Goal: Register for event/course

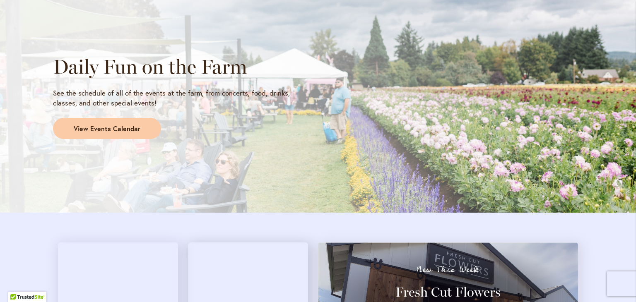
scroll to position [704, 0]
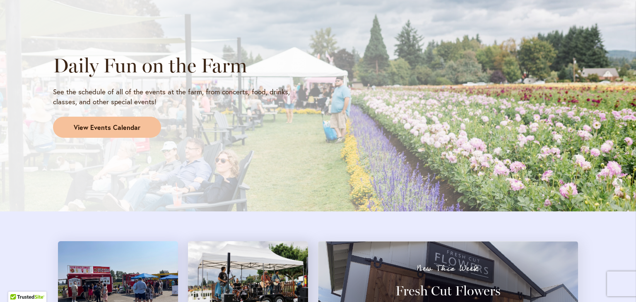
click at [81, 128] on span "View Events Calendar" at bounding box center [107, 128] width 67 height 10
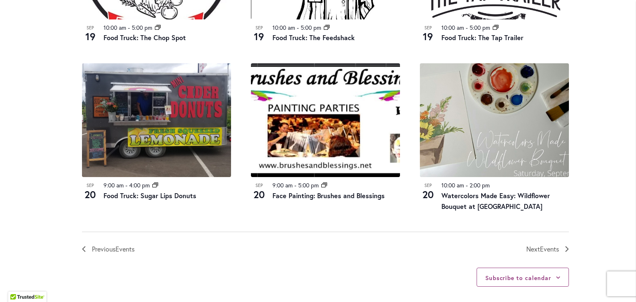
scroll to position [886, 0]
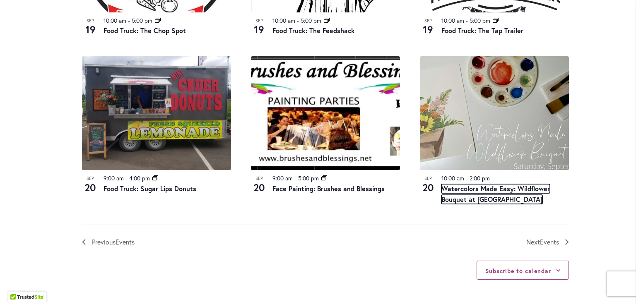
click at [454, 188] on link "Watercolors Made Easy: Wildflower Bouquet at Swan Island Dahlias" at bounding box center [496, 194] width 109 height 20
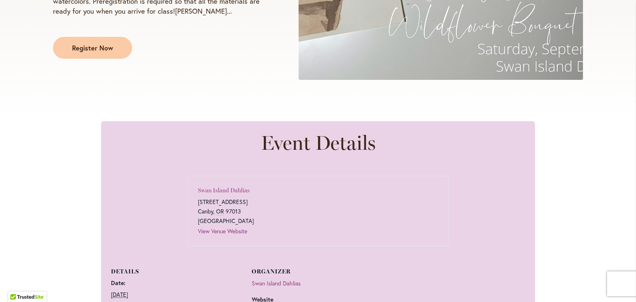
scroll to position [497, 0]
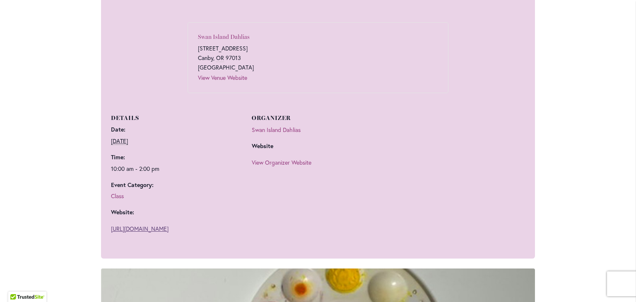
click at [169, 233] on link "[URL][DOMAIN_NAME]" at bounding box center [140, 229] width 58 height 8
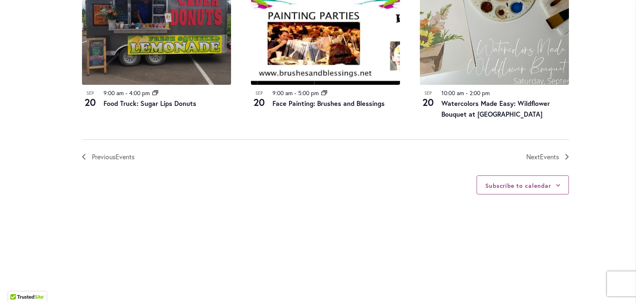
scroll to position [994, 0]
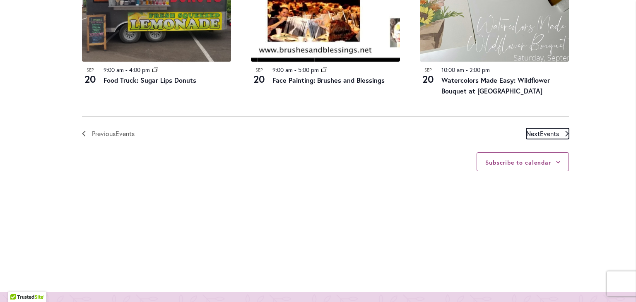
click at [545, 133] on span "Events" at bounding box center [549, 133] width 19 height 9
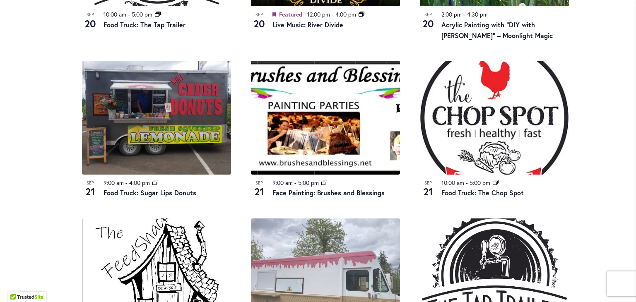
scroll to position [574, 0]
